Goal: Check status: Check status

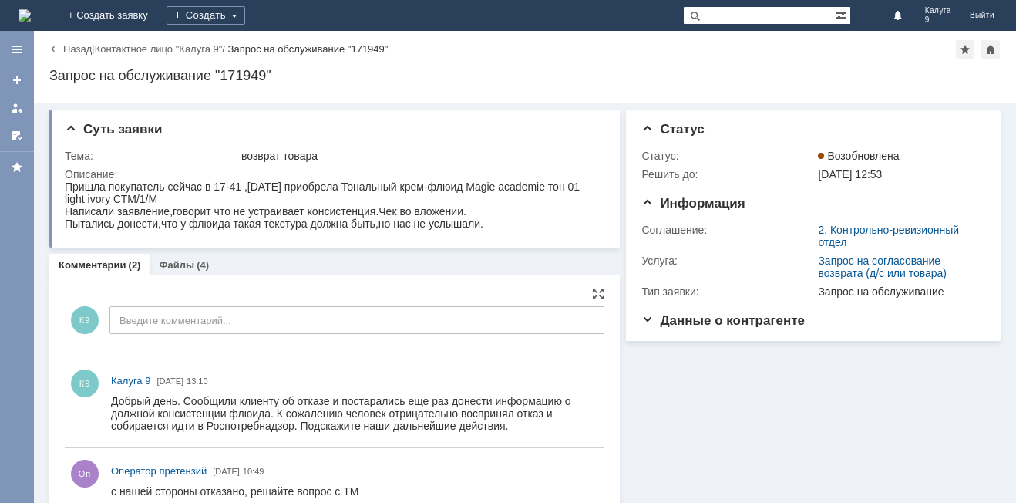
scroll to position [29, 0]
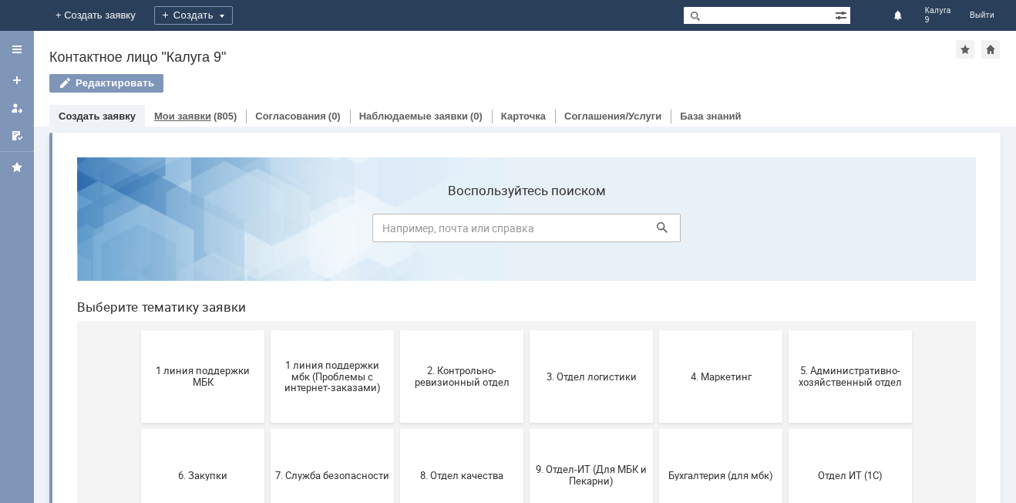
click at [198, 113] on link "Мои заявки" at bounding box center [182, 116] width 57 height 12
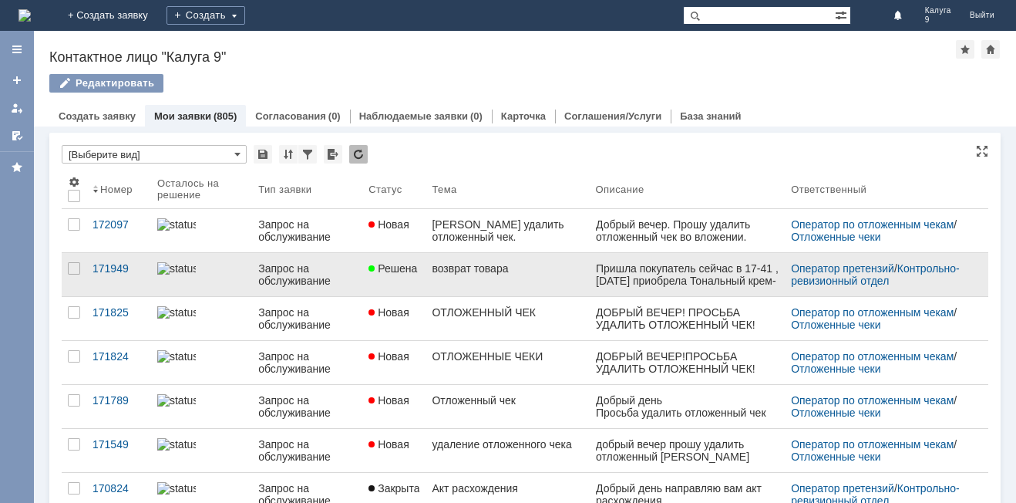
click at [448, 278] on link "возврат товара" at bounding box center [507, 274] width 163 height 43
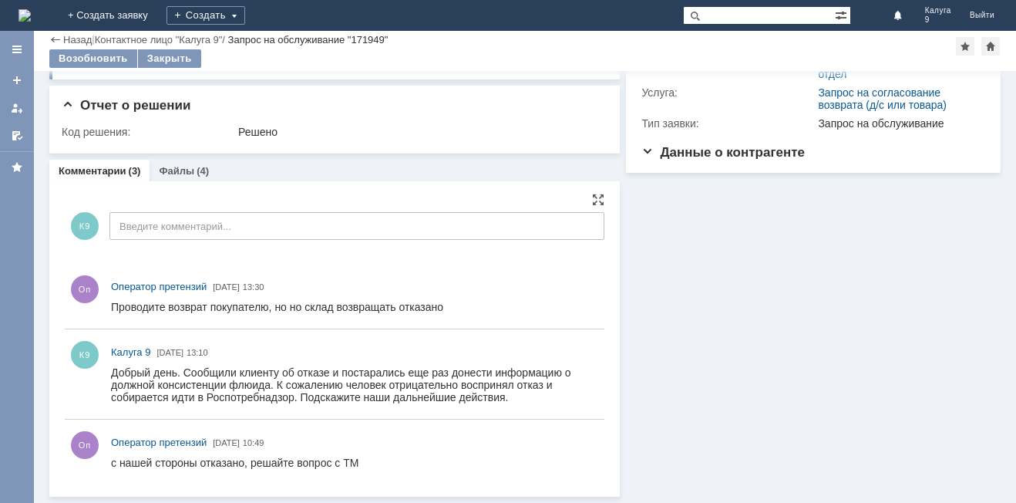
scroll to position [136, 0]
